Goal: Task Accomplishment & Management: Manage account settings

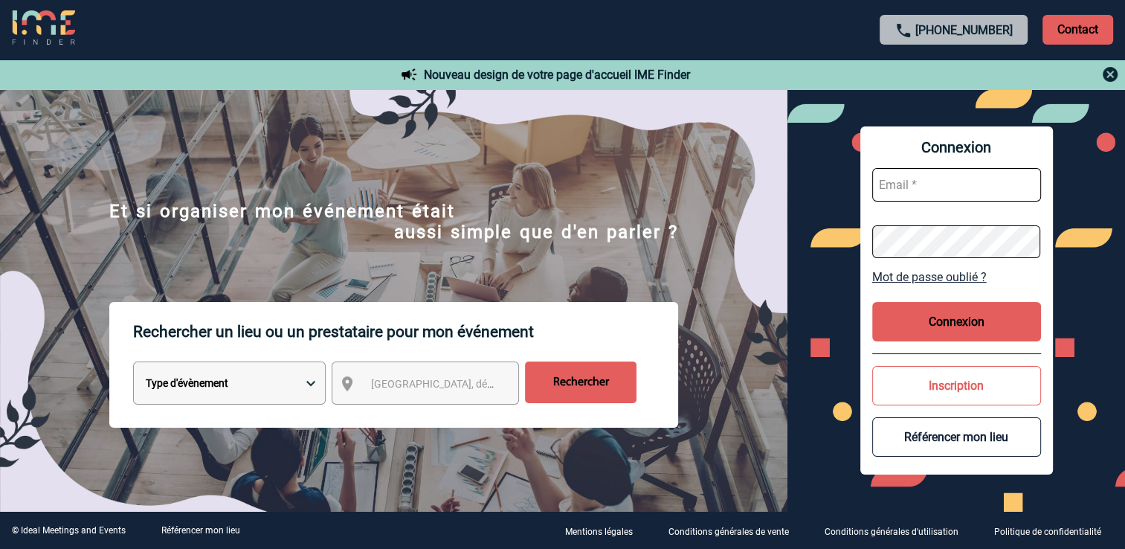
click at [940, 184] on input "text" at bounding box center [957, 184] width 169 height 33
type input "nathalie.soyer@antargaz.com"
click at [958, 320] on button "Connexion" at bounding box center [957, 321] width 169 height 39
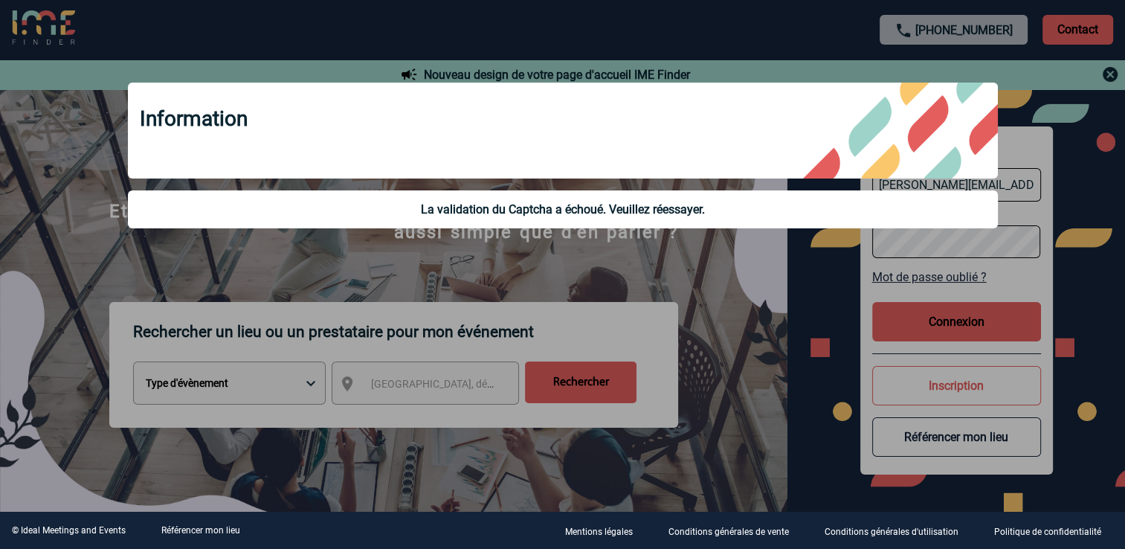
click at [806, 284] on div at bounding box center [562, 274] width 1125 height 549
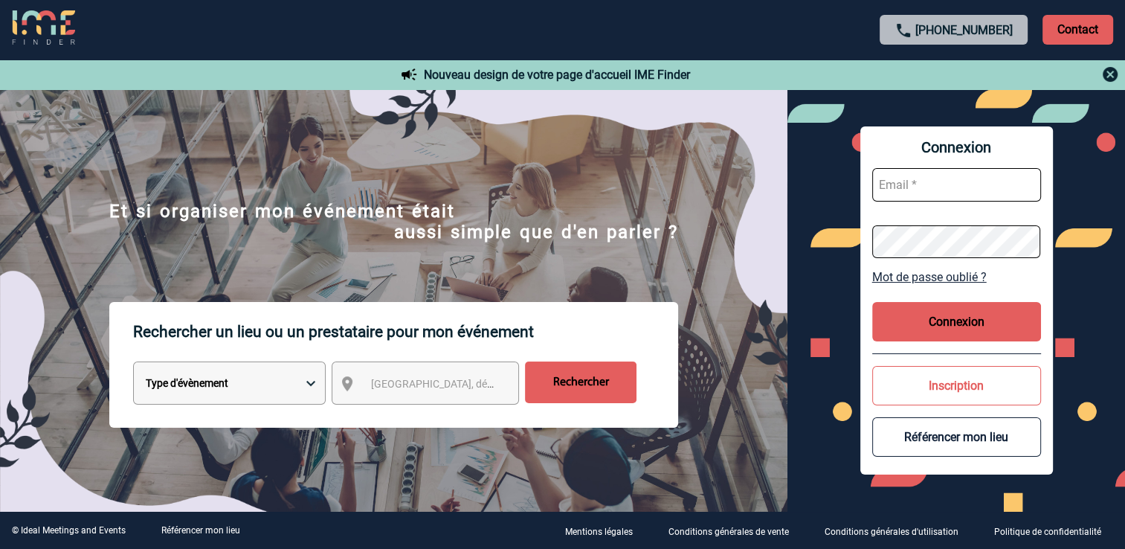
click at [958, 192] on input "text" at bounding box center [957, 184] width 169 height 33
type input "[PERSON_NAME][EMAIL_ADDRESS][DOMAIN_NAME]"
click at [1006, 327] on button "Connexion" at bounding box center [957, 321] width 169 height 39
click at [961, 205] on form at bounding box center [957, 213] width 169 height 115
click at [949, 193] on input "text" at bounding box center [957, 184] width 169 height 33
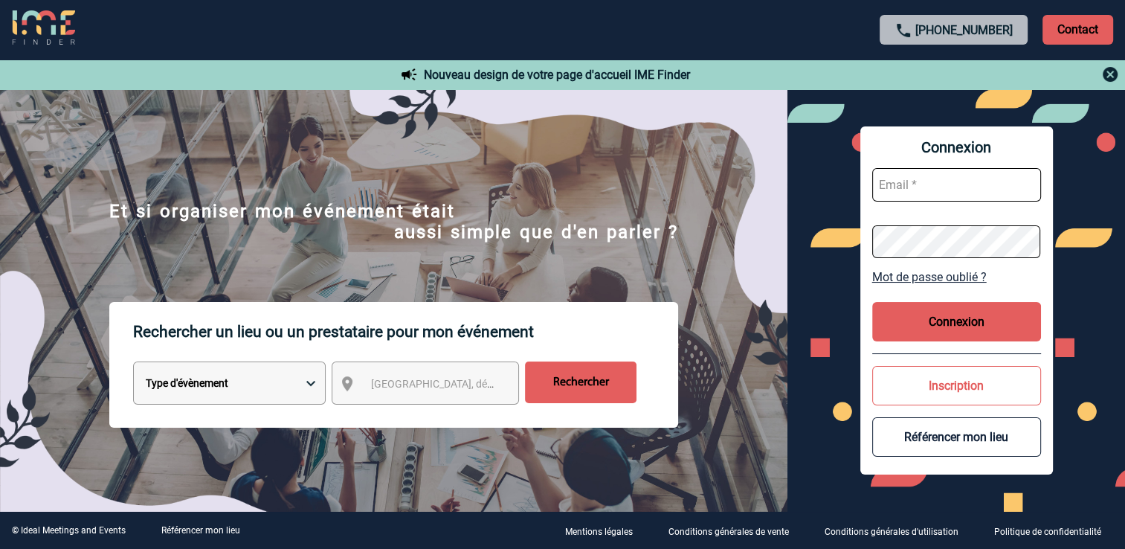
type input "[PERSON_NAME][EMAIL_ADDRESS][DOMAIN_NAME]"
click at [967, 319] on button "Connexion" at bounding box center [957, 321] width 169 height 39
